Goal: Task Accomplishment & Management: Manage account settings

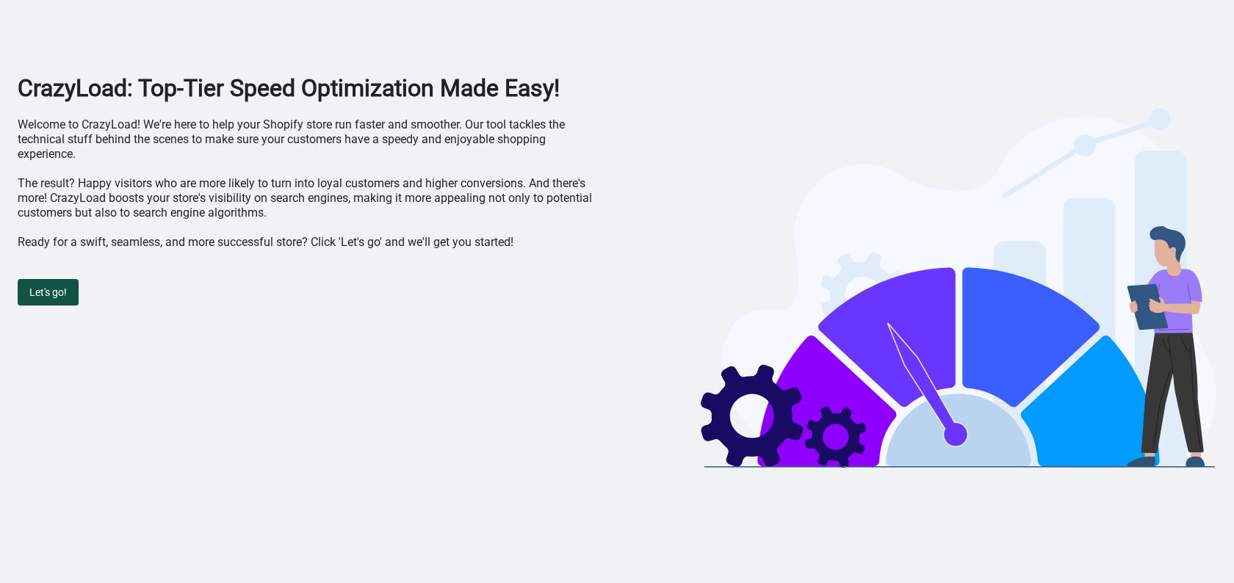
click at [64, 286] on span "Let's go!" at bounding box center [47, 292] width 37 height 12
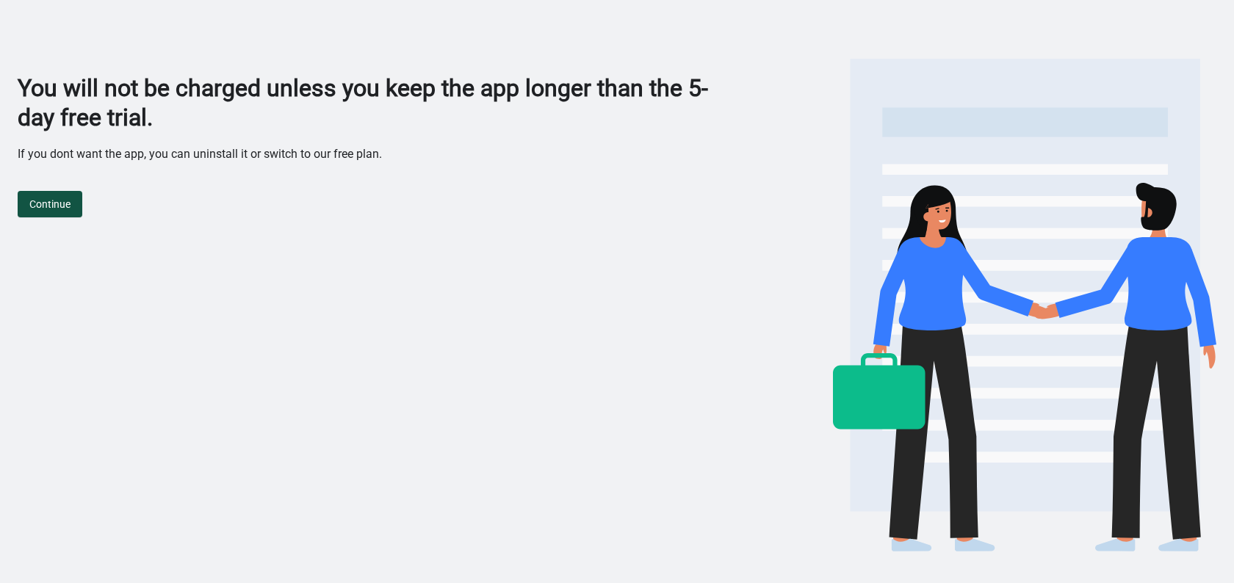
click at [52, 200] on span "Continue" at bounding box center [49, 204] width 41 height 12
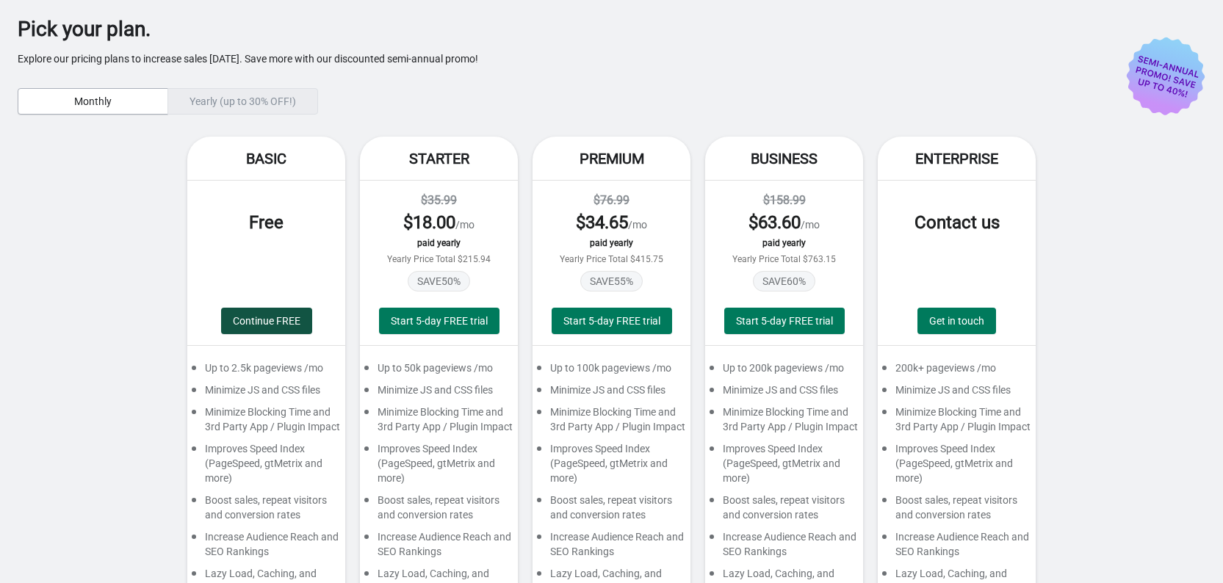
click at [268, 322] on span "Continue FREE" at bounding box center [267, 321] width 68 height 12
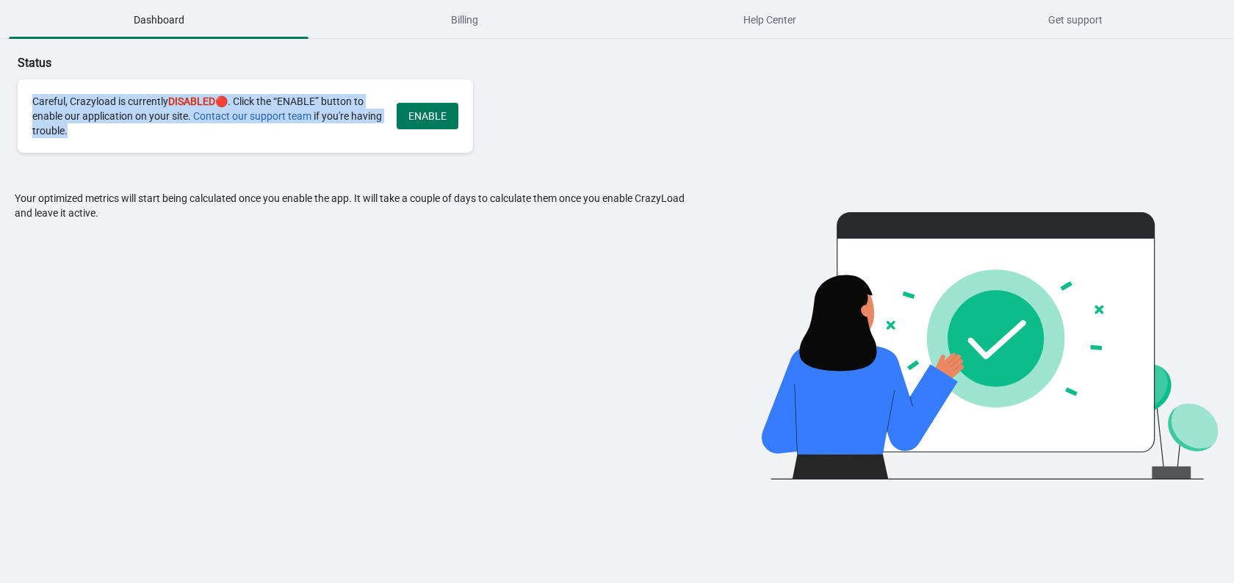
drag, startPoint x: 133, startPoint y: 131, endPoint x: 34, endPoint y: 135, distance: 99.3
click at [29, 95] on div "Careful, Crazyload is currently DISABLED 🔴. Click the “ENABLE” button to enable…" at bounding box center [245, 115] width 455 height 73
copy div "Careful, Crazyload is currently DISABLED 🔴. Click the “ENABLE” button to enable…"
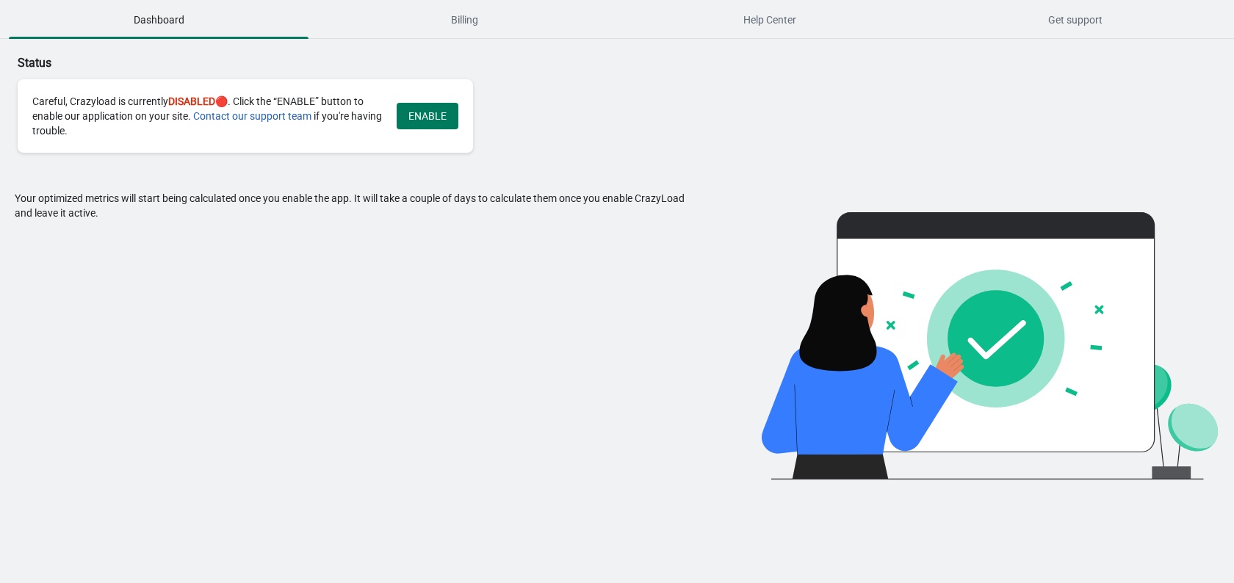
click at [626, 128] on div "Status Careful, Crazyload is currently DISABLED 🔴. Click the “ENABLE” button to…" at bounding box center [617, 259] width 1234 height 441
click at [453, 116] on button "ENABLE" at bounding box center [428, 116] width 62 height 26
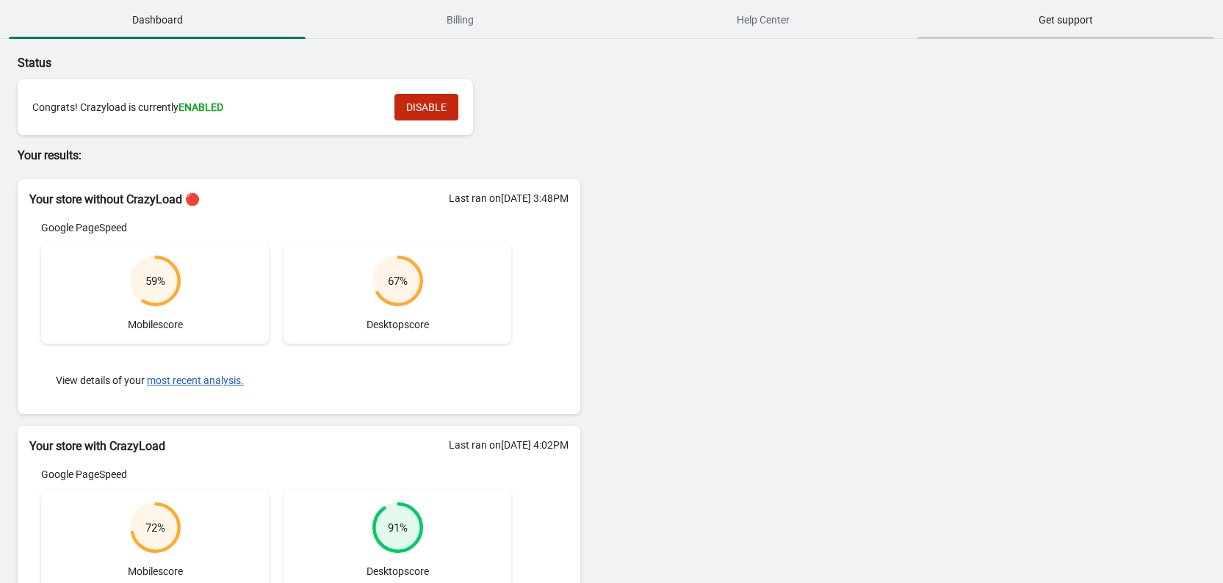
click at [1070, 29] on span "Get support" at bounding box center [1066, 20] width 297 height 26
click at [521, 23] on span "Billing" at bounding box center [459, 20] width 297 height 26
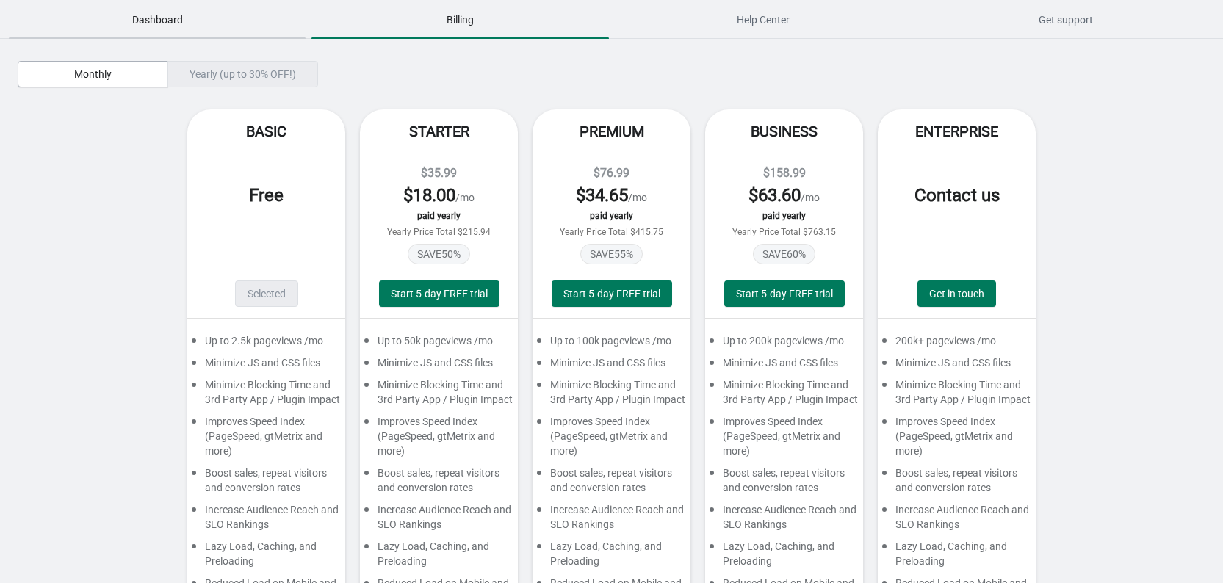
click at [189, 30] on span "Dashboard" at bounding box center [157, 20] width 297 height 26
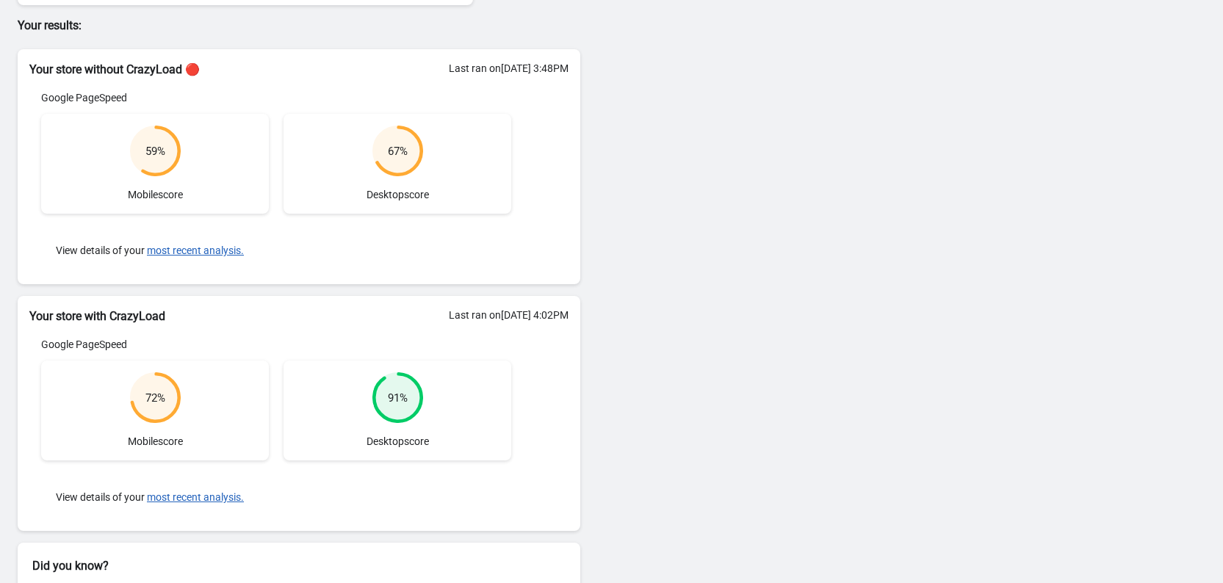
scroll to position [201, 0]
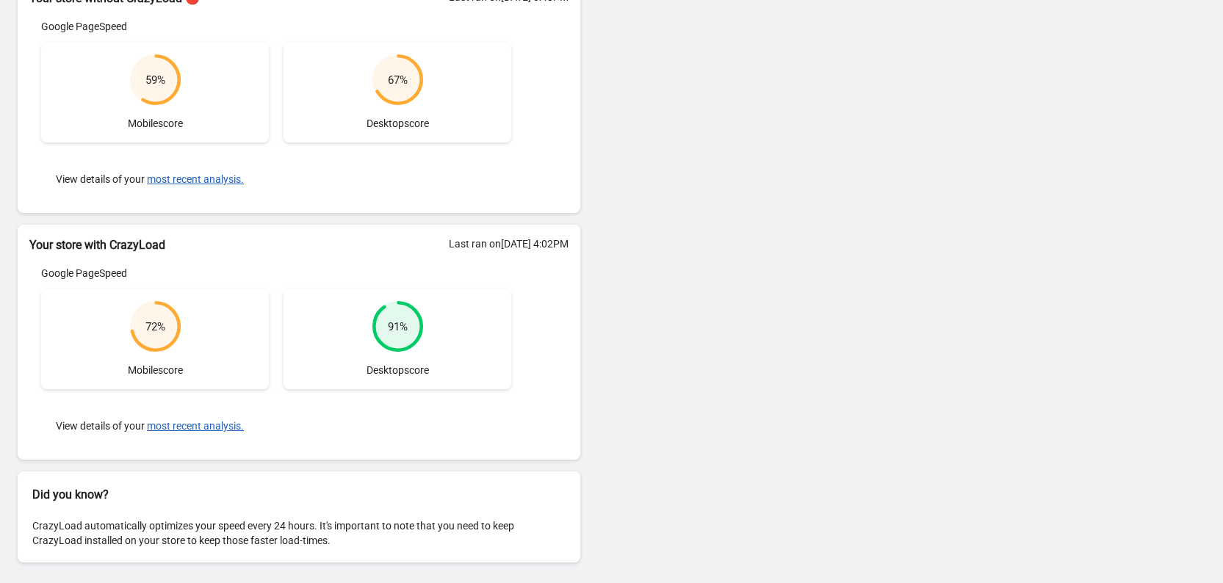
click at [200, 331] on div "72 % Mobile score" at bounding box center [155, 339] width 228 height 100
click at [786, 171] on div "Status Congrats! Crazyload is currently ENABLED DISABLE Your results: Your stor…" at bounding box center [611, 211] width 1223 height 746
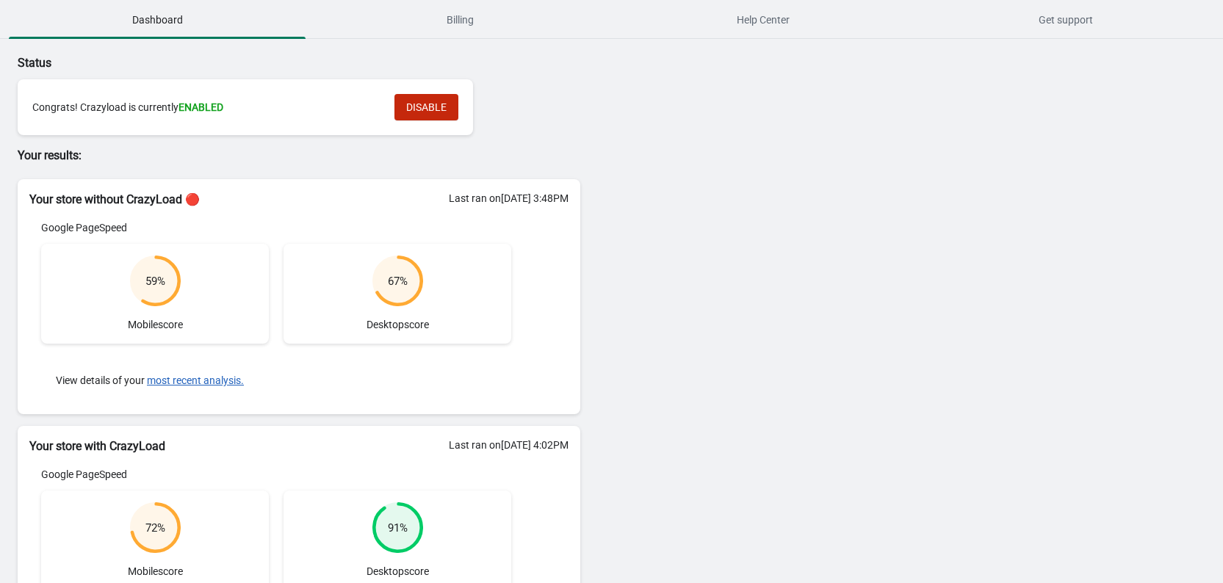
drag, startPoint x: 751, startPoint y: 139, endPoint x: 740, endPoint y: 133, distance: 12.5
click at [751, 139] on div "Status Congrats! Crazyload is currently ENABLED DISABLE Your results: Your stor…" at bounding box center [611, 412] width 1223 height 746
click at [514, 28] on span "Billing" at bounding box center [459, 20] width 297 height 26
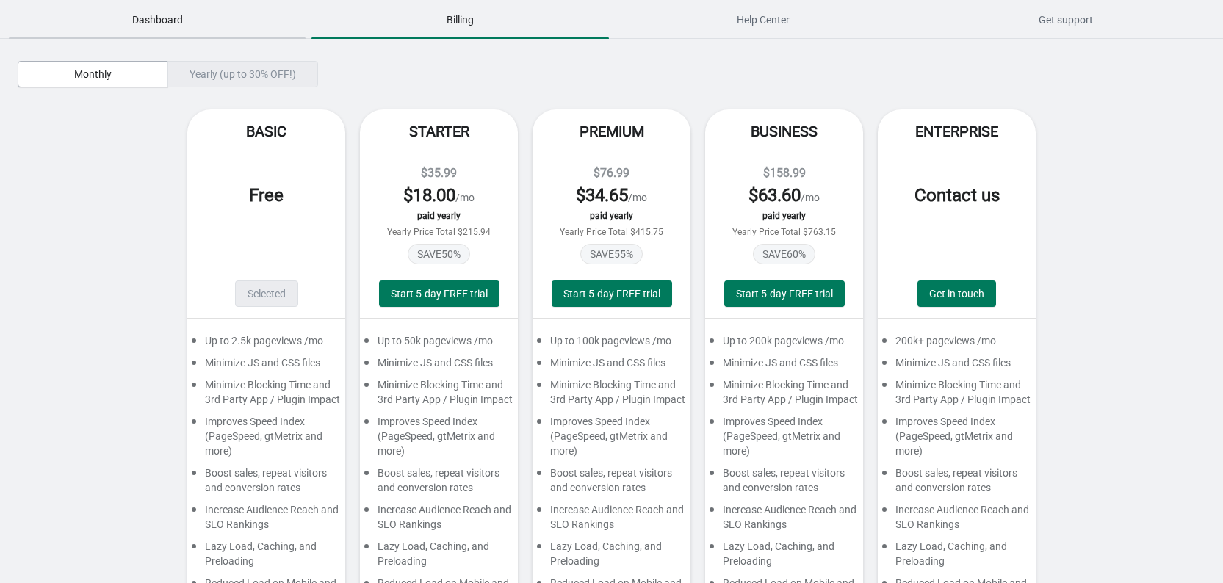
click at [162, 24] on span "Dashboard" at bounding box center [157, 20] width 297 height 26
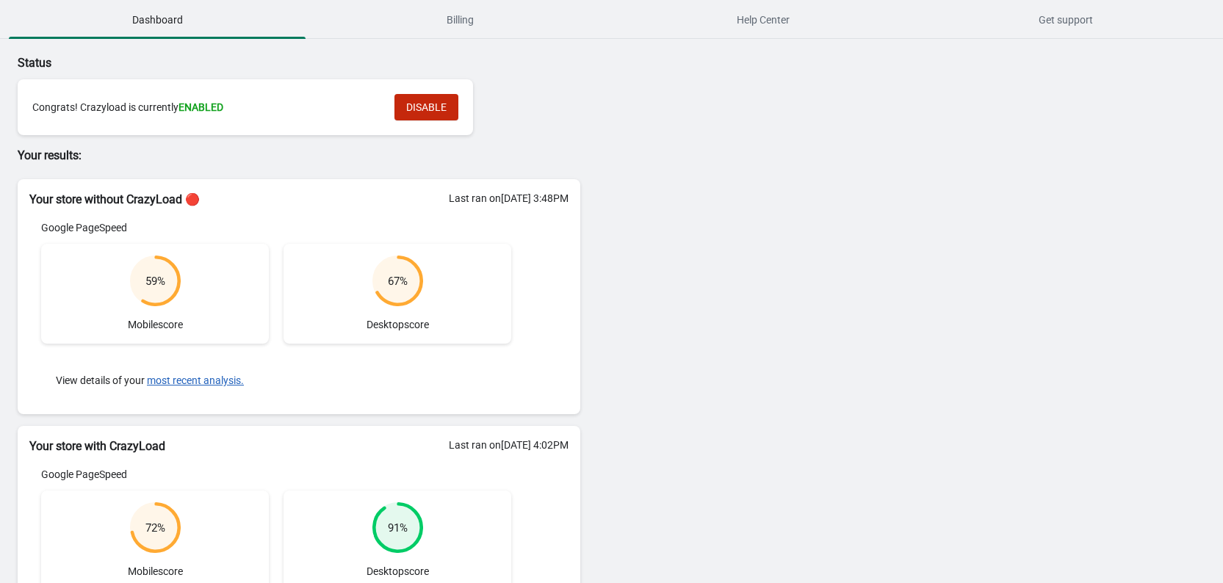
click at [685, 137] on div "Status Congrats! Crazyload is currently ENABLED DISABLE Your results: Your stor…" at bounding box center [611, 412] width 1223 height 746
click at [738, 231] on div "Status Congrats! Crazyload is currently ENABLED DISABLE Your results: Your stor…" at bounding box center [611, 412] width 1223 height 746
